Goal: Find contact information: Find contact information

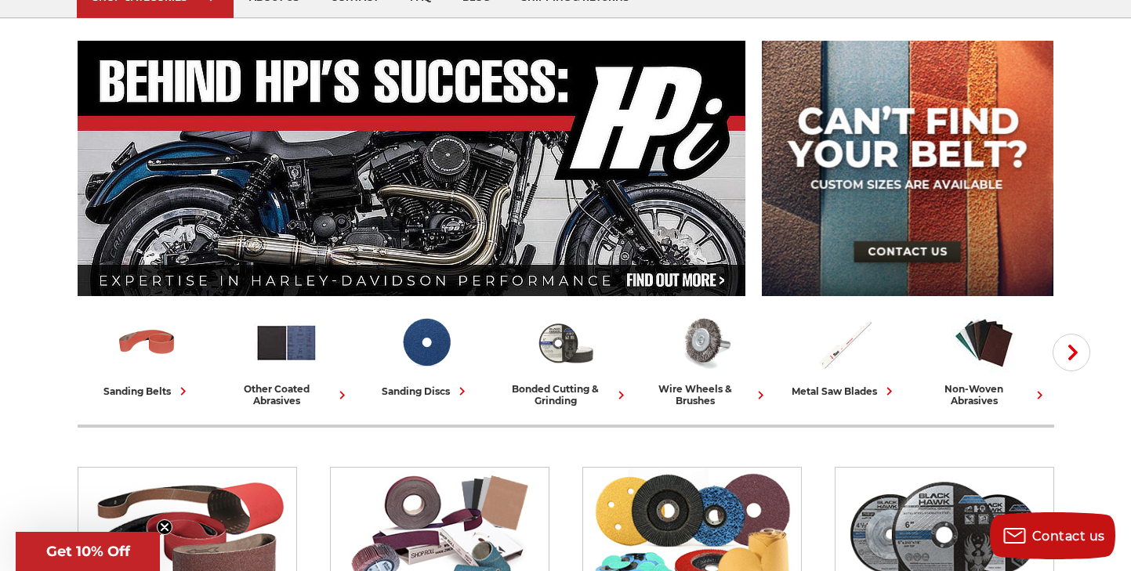
scroll to position [261, 0]
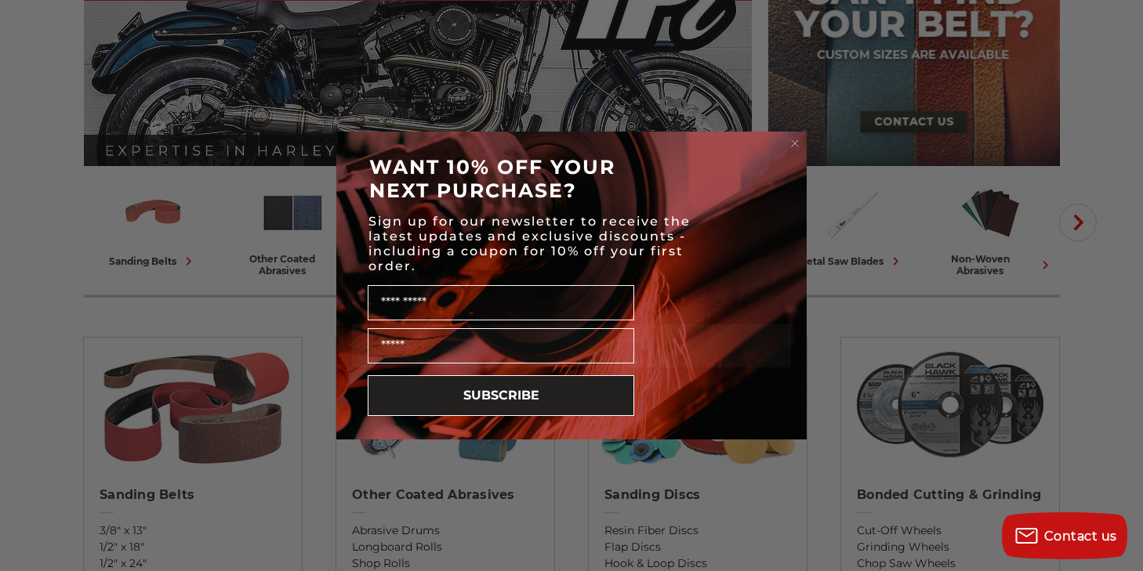
click at [791, 141] on circle "Close dialog" at bounding box center [795, 143] width 15 height 15
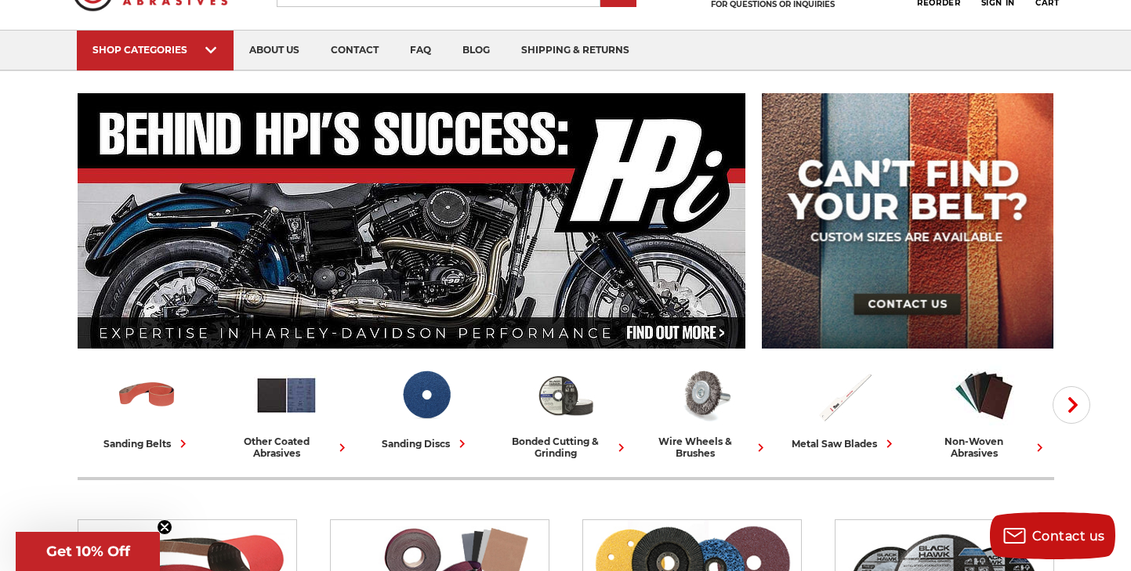
scroll to position [0, 0]
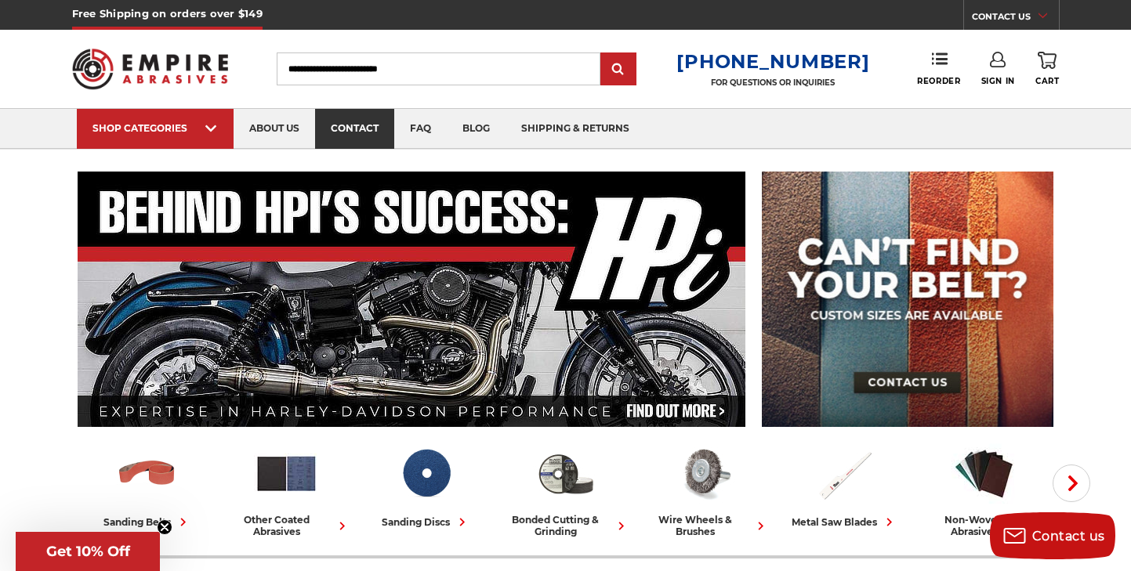
click at [354, 125] on link "contact" at bounding box center [354, 129] width 79 height 40
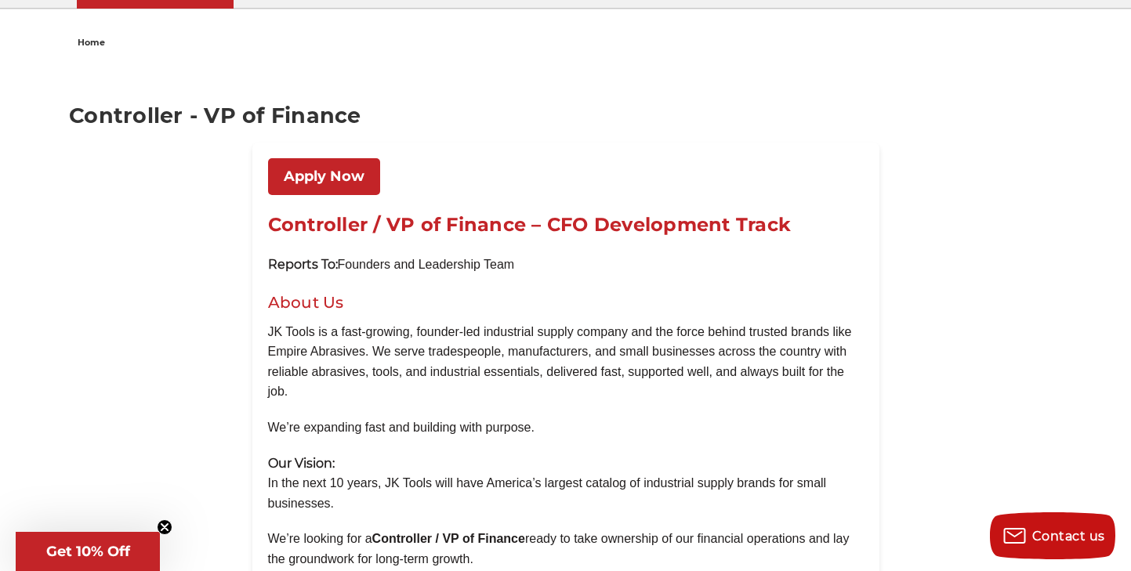
scroll to position [261, 0]
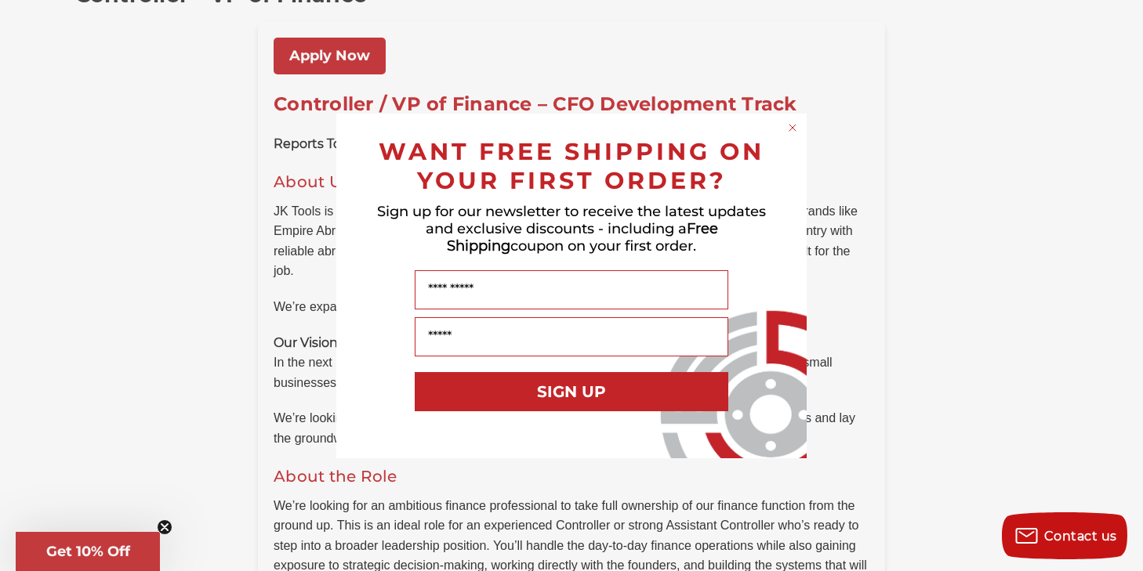
click at [793, 123] on circle "Close dialog" at bounding box center [792, 127] width 15 height 15
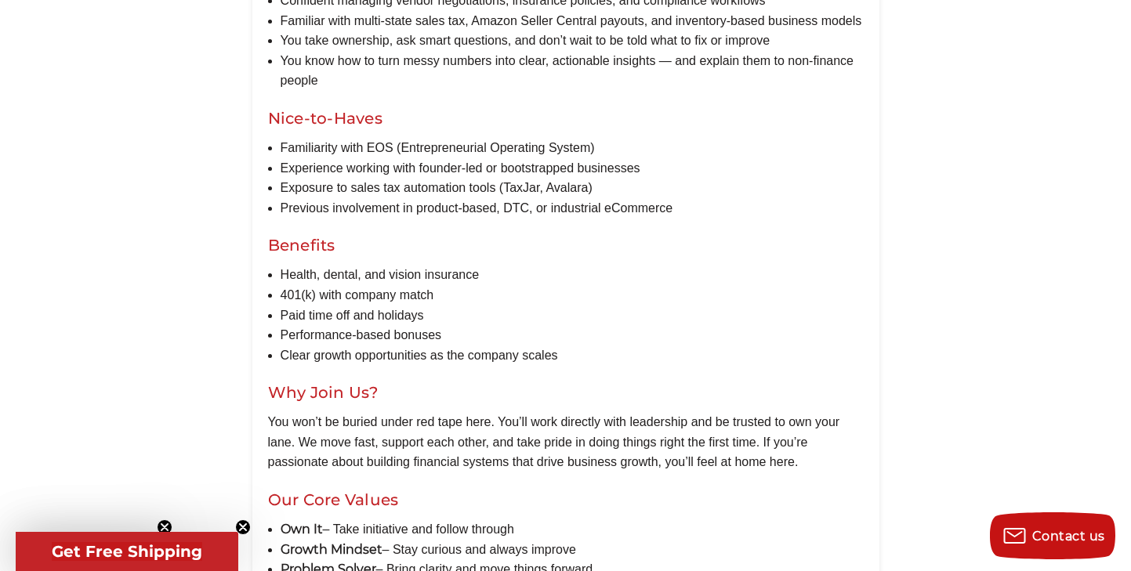
scroll to position [1437, 0]
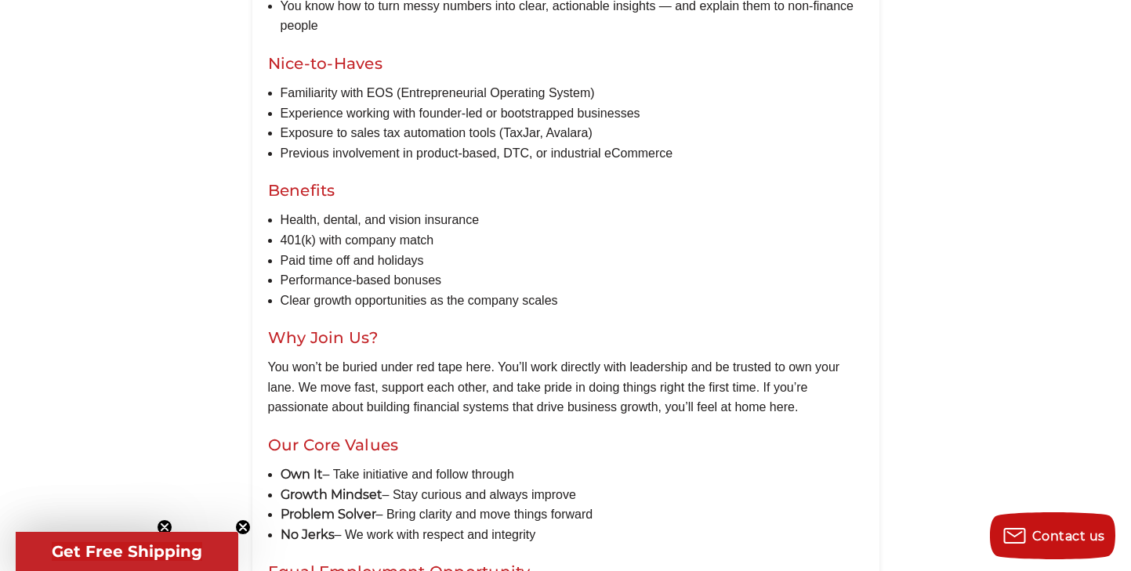
click at [796, 368] on p "You won’t be buried under red tape here. You’ll work directly with leadership a…" at bounding box center [566, 387] width 596 height 60
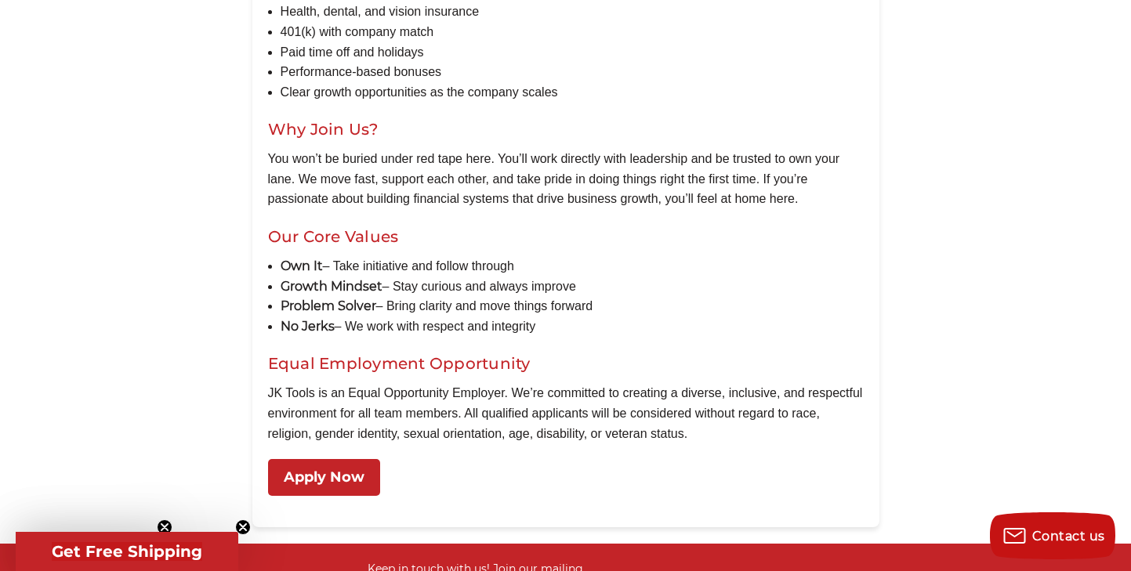
scroll to position [1699, 0]
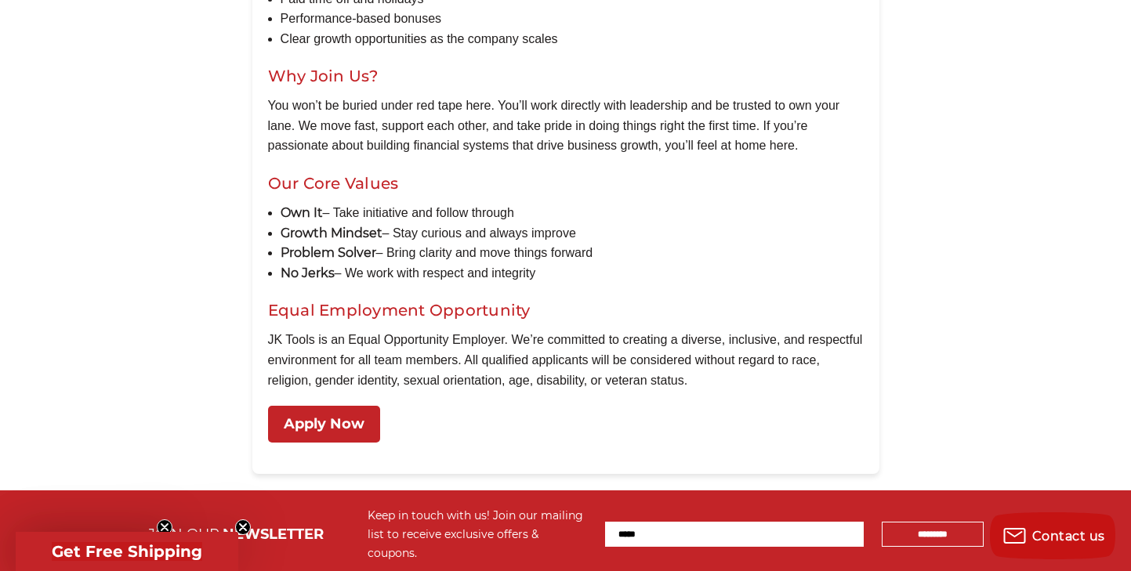
click at [337, 419] on link "Apply Now" at bounding box center [324, 424] width 112 height 37
